Goal: Task Accomplishment & Management: Complete application form

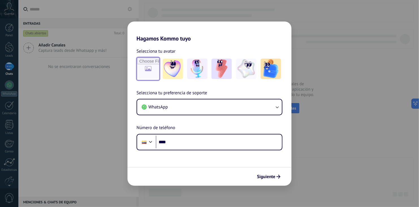
click at [149, 68] on input "file" at bounding box center [148, 69] width 22 height 22
click at [223, 66] on img at bounding box center [221, 68] width 20 height 20
click at [147, 70] on input "file" at bounding box center [148, 69] width 22 height 22
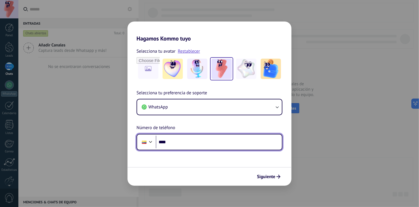
click at [213, 142] on input "****" at bounding box center [219, 141] width 126 height 13
type input "**********"
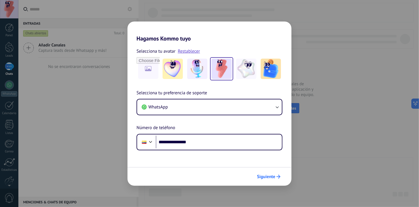
click at [266, 175] on span "Siguiente" at bounding box center [266, 176] width 18 height 4
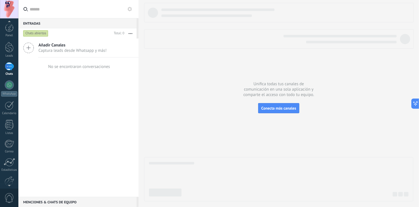
scroll to position [5, 0]
click at [9, 172] on div at bounding box center [10, 177] width 10 height 10
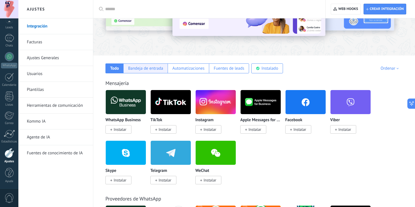
scroll to position [57, 0]
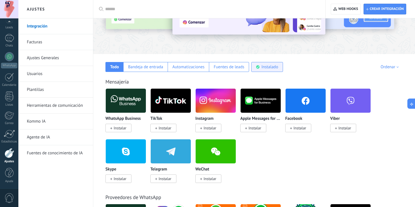
click at [264, 70] on div "Instalado" at bounding box center [267, 67] width 32 height 10
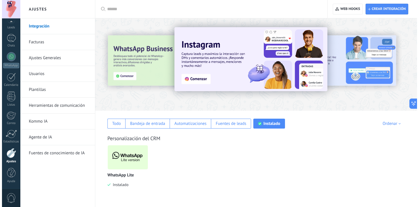
scroll to position [0, 0]
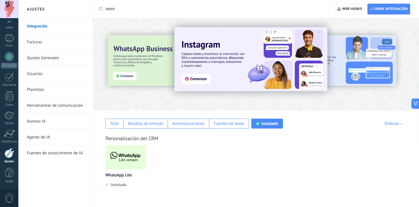
click at [127, 154] on img at bounding box center [126, 156] width 40 height 27
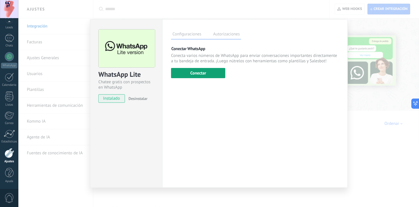
click at [201, 71] on button "Conectar" at bounding box center [198, 73] width 54 height 10
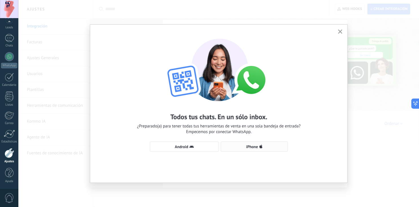
click at [260, 145] on icon "button" at bounding box center [260, 146] width 3 height 5
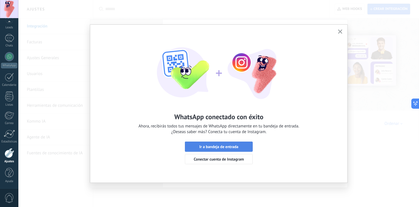
click at [196, 144] on button "Ir a bandeja de entrada" at bounding box center [219, 146] width 68 height 10
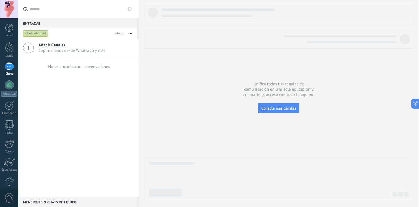
click at [10, 66] on div at bounding box center [9, 66] width 9 height 8
click at [293, 109] on span "Conecta más canales" at bounding box center [278, 107] width 35 height 5
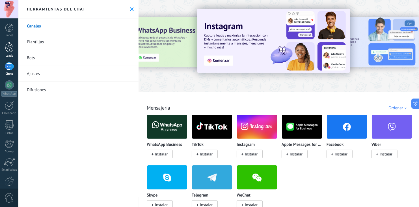
click at [8, 51] on div at bounding box center [9, 47] width 8 height 10
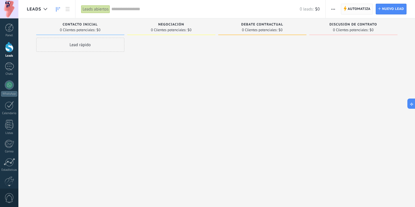
click at [355, 11] on span "Automatiza" at bounding box center [359, 9] width 23 height 10
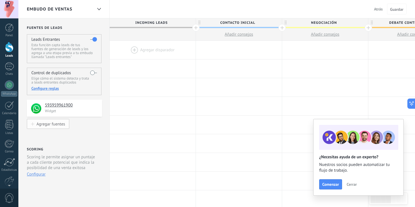
click at [38, 126] on div "Agregar fuentes" at bounding box center [50, 123] width 29 height 5
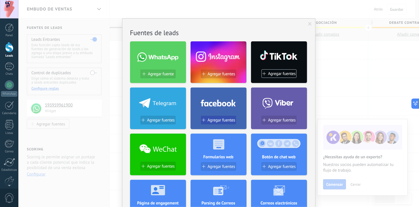
click at [215, 119] on span "Agregar fuentes" at bounding box center [221, 120] width 28 height 5
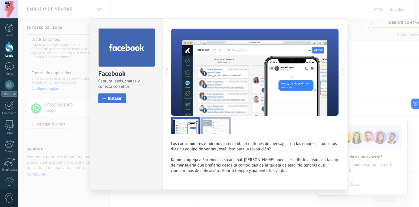
click at [117, 98] on span "Instalar" at bounding box center [115, 98] width 14 height 4
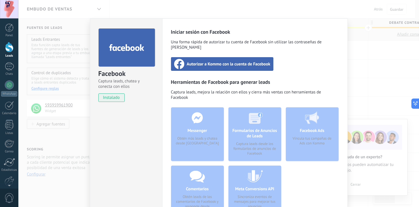
click at [193, 61] on span "Autorizar a Kommo con la cuenta de Facebook" at bounding box center [229, 64] width 84 height 6
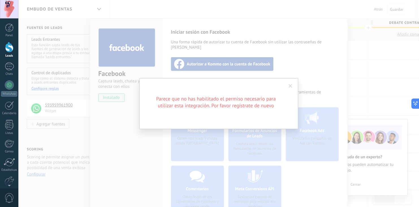
click at [291, 86] on span at bounding box center [291, 86] width 4 height 4
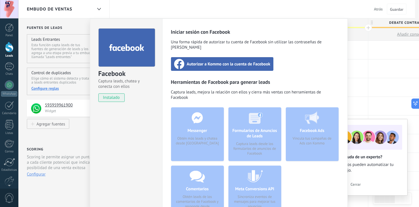
click at [357, 39] on div "Facebook Captura leads, chatea y conecta con ellos instalado Desinstalar Inicia…" at bounding box center [218, 103] width 400 height 207
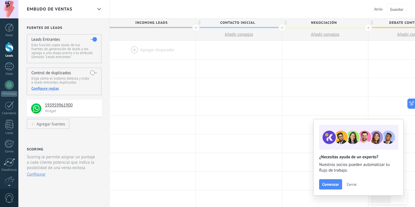
click at [350, 183] on span "Cerrar" at bounding box center [351, 184] width 10 height 4
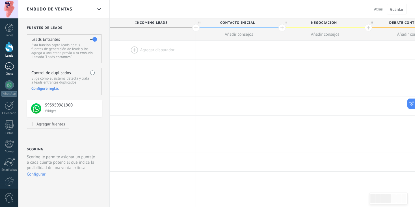
click at [10, 68] on div at bounding box center [9, 66] width 9 height 8
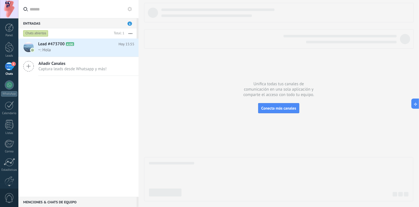
click at [124, 109] on div "Lead #473700 A100 [DATE] 15:55 ~: Hola Añadir Canales Captura leads desde Whats…" at bounding box center [78, 117] width 120 height 158
click at [10, 49] on div at bounding box center [9, 47] width 8 height 10
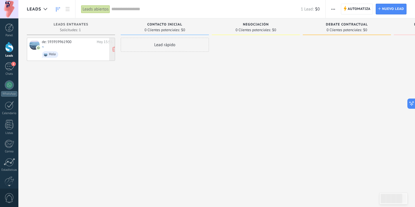
click at [61, 42] on div "de: 593959961900" at bounding box center [68, 42] width 53 height 5
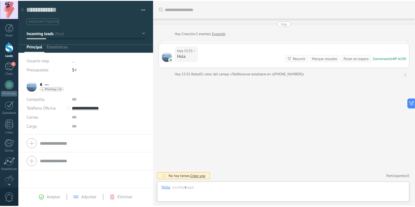
scroll to position [8, 0]
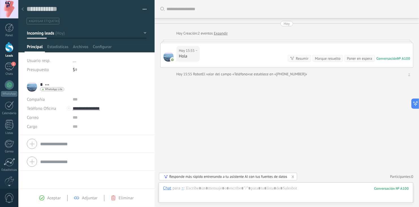
click at [23, 9] on icon at bounding box center [22, 8] width 2 height 3
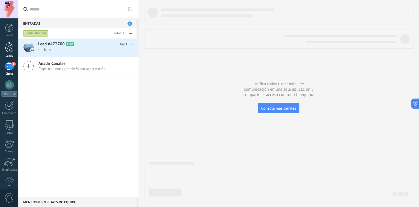
click at [5, 45] on div at bounding box center [9, 47] width 8 height 10
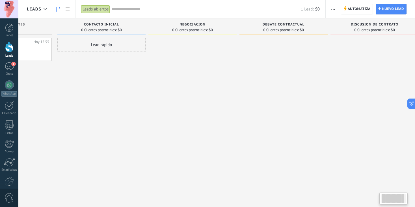
scroll to position [0, 75]
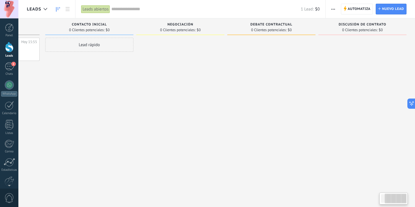
drag, startPoint x: 376, startPoint y: 84, endPoint x: 259, endPoint y: 84, distance: 117.6
click at [259, 84] on div at bounding box center [271, 104] width 88 height 133
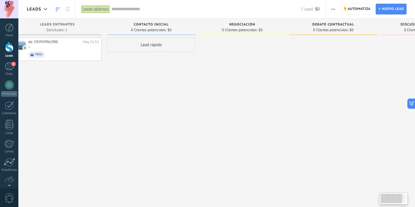
scroll to position [0, 0]
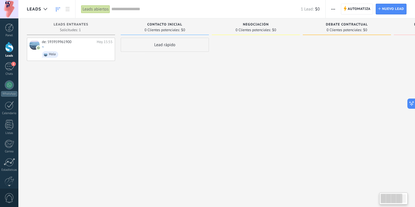
drag, startPoint x: 214, startPoint y: 102, endPoint x: 302, endPoint y: 103, distance: 87.0
click at [302, 103] on div "Negociación 0 Clientes potenciales: $0" at bounding box center [257, 94] width 91 height 152
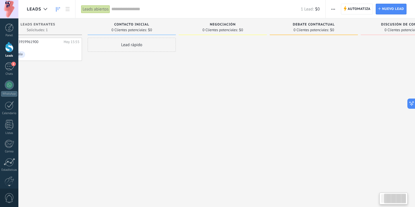
scroll to position [0, 75]
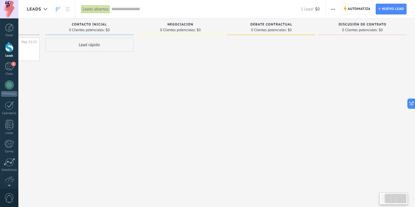
drag, startPoint x: 279, startPoint y: 112, endPoint x: 198, endPoint y: 112, distance: 80.8
click at [198, 112] on div "Leads Entrantes Solicitudes: 1 0 0 0 1 0 0 0 1 de: 593959961900 [DATE] 15:55 ~ …" at bounding box center [182, 94] width 463 height 152
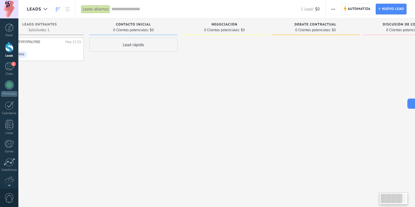
scroll to position [0, 0]
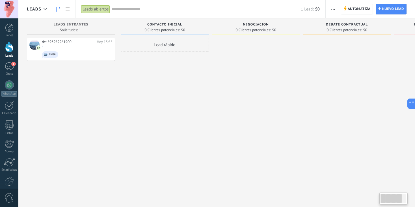
drag, startPoint x: 151, startPoint y: 102, endPoint x: 233, endPoint y: 105, distance: 81.5
click at [233, 105] on div "Leads Entrantes Solicitudes: 1 0 0 0 1 0 0 0 1 de: 593959961900 [DATE] 15:55 ~ …" at bounding box center [258, 94] width 463 height 152
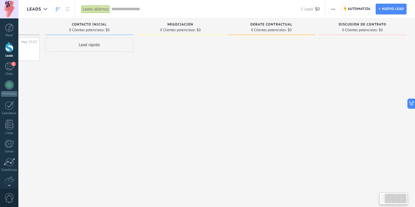
drag, startPoint x: 304, startPoint y: 102, endPoint x: 181, endPoint y: 101, distance: 123.8
click at [186, 100] on div "Leads Entrantes Solicitudes: 1 0 0 0 1 0 0 0 1 de: 593959961900 [DATE] 15:55 ~ …" at bounding box center [182, 94] width 463 height 152
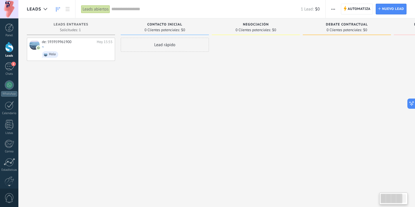
drag, startPoint x: 211, startPoint y: 105, endPoint x: 256, endPoint y: 105, distance: 44.9
click at [256, 105] on div at bounding box center [256, 104] width 88 height 133
click at [257, 105] on div at bounding box center [256, 104] width 88 height 133
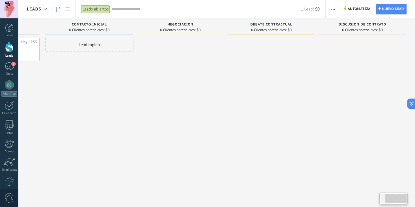
drag, startPoint x: 395, startPoint y: 200, endPoint x: 399, endPoint y: 199, distance: 4.0
click at [399, 199] on div at bounding box center [396, 198] width 22 height 10
drag, startPoint x: 257, startPoint y: 131, endPoint x: 173, endPoint y: 127, distance: 84.6
click at [173, 127] on div "Leads Entrantes Solicitudes: 1 0 0 0 1 0 0 0 1 de: 593959961900 [DATE] 15:55 ~ …" at bounding box center [182, 94] width 463 height 152
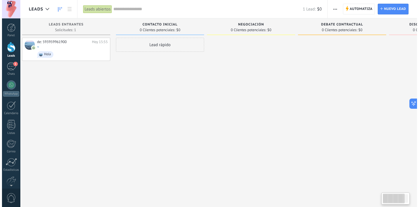
scroll to position [0, 0]
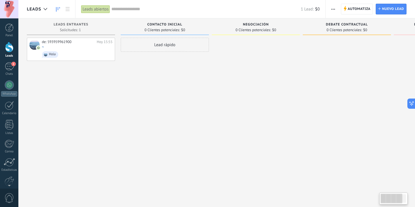
drag, startPoint x: 192, startPoint y: 128, endPoint x: 294, endPoint y: 128, distance: 102.0
click at [294, 128] on div at bounding box center [256, 104] width 88 height 133
click at [12, 11] on div at bounding box center [9, 9] width 18 height 18
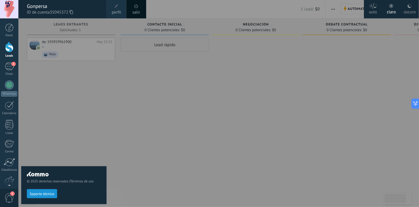
click at [272, 119] on div at bounding box center [227, 103] width 419 height 207
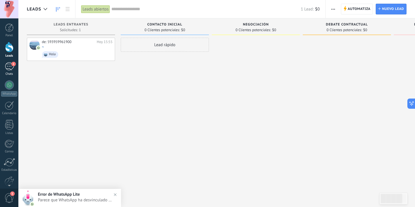
click at [1, 68] on link "1 Chats" at bounding box center [9, 69] width 18 height 14
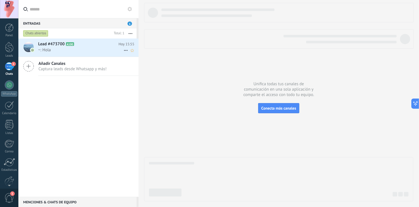
click at [63, 52] on span "~: Hola" at bounding box center [80, 49] width 85 height 5
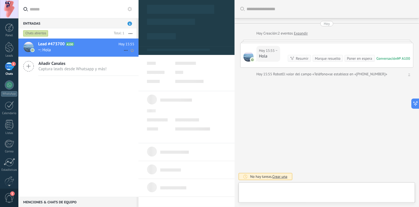
type textarea "**********"
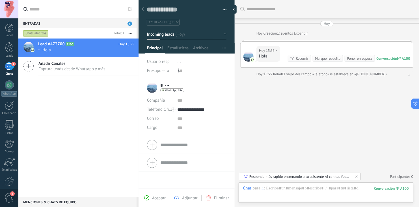
click at [223, 198] on span "Eliminar" at bounding box center [221, 197] width 15 height 5
